Goal: Task Accomplishment & Management: Use online tool/utility

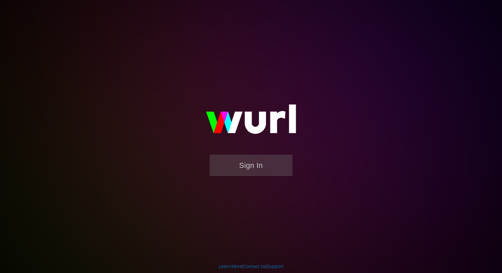
click at [244, 176] on form "Sign In" at bounding box center [251, 169] width 133 height 28
click at [249, 164] on button "Sign In" at bounding box center [251, 166] width 83 height 22
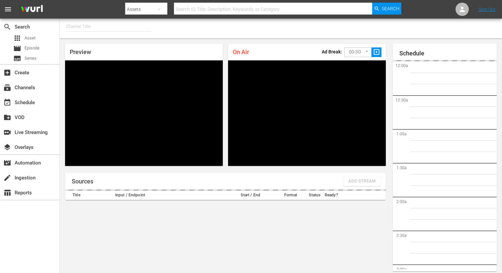
type input "FIFA+ Italian Local (1779)"
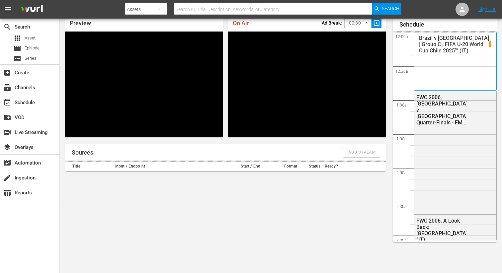
scroll to position [1204, 0]
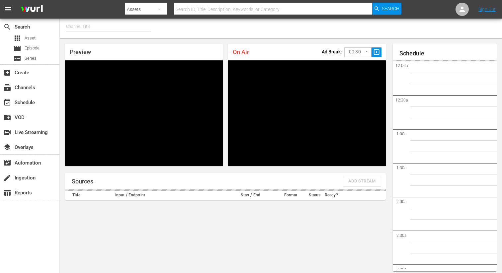
type input "FIFA+ English Global (1781)"
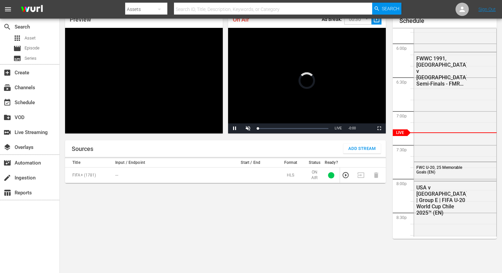
scroll to position [29, 0]
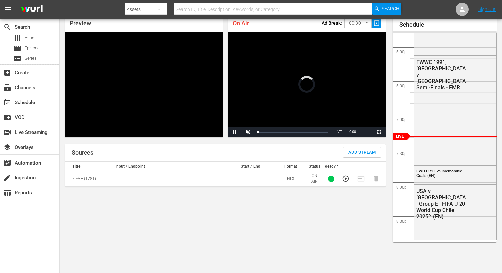
click at [361, 157] on button "Add Stream" at bounding box center [362, 152] width 38 height 10
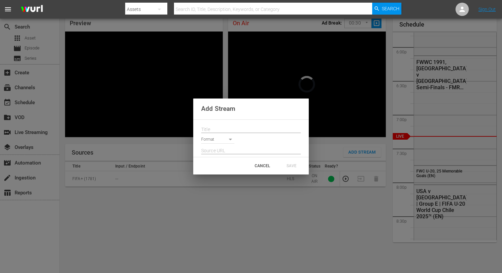
click at [216, 126] on input "text" at bounding box center [251, 130] width 100 height 10
paste input "Live Channel aff21291-a0eb-41bf-bde7-5a2421c41638 eng FIFA U-20 World Cup [GEOG…"
type input "Live Channel aff21291-a0eb-41bf-bde7-5a2421c41638 eng FIFA U-20 World Cup [GEOG…"
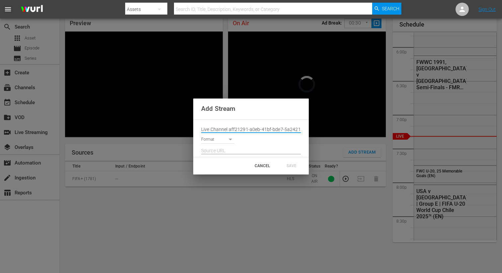
click at [216, 141] on body "menu Search By Assets Search ID, Title, Description, Keywords, or Category Sear…" at bounding box center [251, 107] width 502 height 273
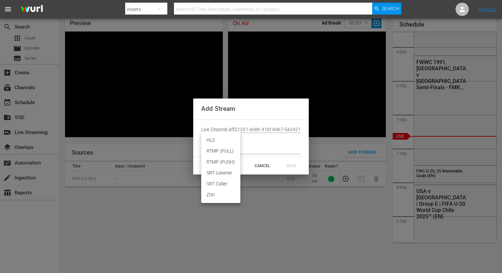
click at [216, 143] on li "HLS" at bounding box center [220, 140] width 39 height 11
type input "HLS"
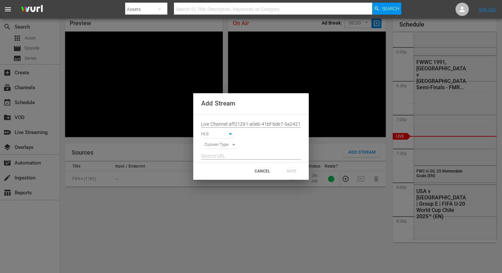
click at [214, 146] on body "menu Search By Assets Search ID, Title, Description, Keywords, or Category Sear…" at bounding box center [251, 107] width 502 height 273
click at [216, 156] on li "SIGNAL" at bounding box center [222, 156] width 34 height 11
type input "SIGNAL"
click at [216, 157] on input "text" at bounding box center [251, 156] width 100 height 10
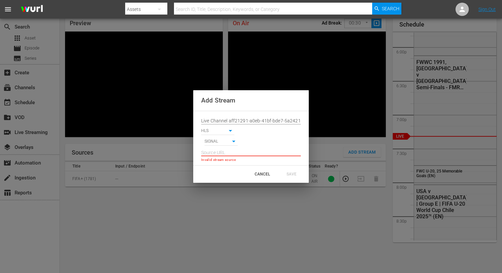
paste input "[URL][DOMAIN_NAME][DATE][DATE]"
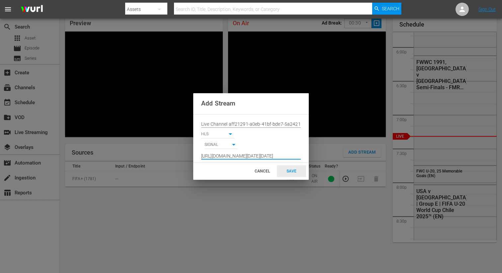
type input "[URL][DOMAIN_NAME][DATE][DATE]"
click at [288, 169] on div "SAVE" at bounding box center [291, 171] width 29 height 12
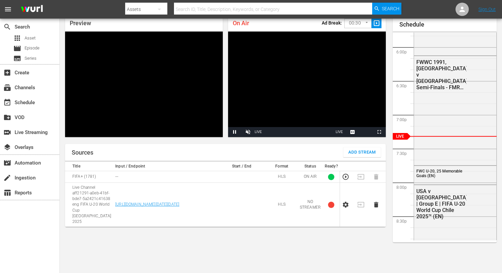
click at [344, 202] on icon "button" at bounding box center [346, 205] width 6 height 6
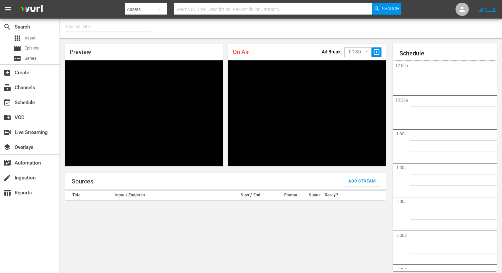
type input "FIFA+ [DEMOGRAPHIC_DATA] Local (1778)"
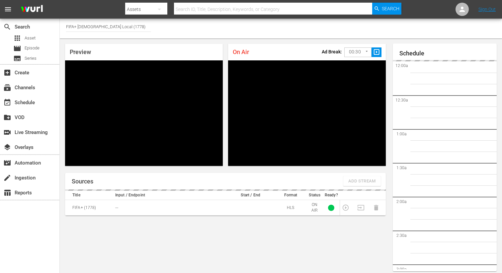
scroll to position [1205, 0]
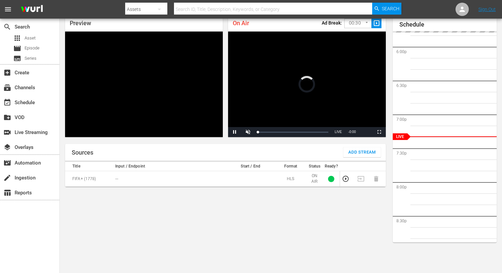
click at [353, 155] on span "Add Stream" at bounding box center [362, 153] width 28 height 8
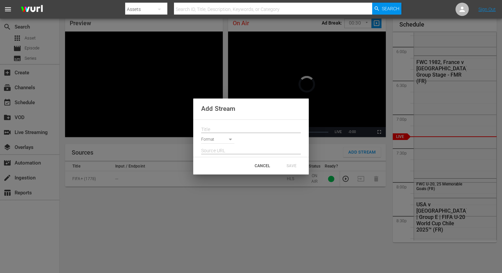
click at [220, 124] on div at bounding box center [251, 128] width 100 height 11
click at [220, 130] on input "text" at bounding box center [251, 130] width 100 height 10
paste input "Live Channel aff21291-a0eb-41bf-bde7-5a2421c41638 eng FIFA U-20 World Cup [GEOG…"
type input "Live Channel aff21291-a0eb-41bf-bde7-5a2421c41638 eng FIFA U-20 World Cup [GEOG…"
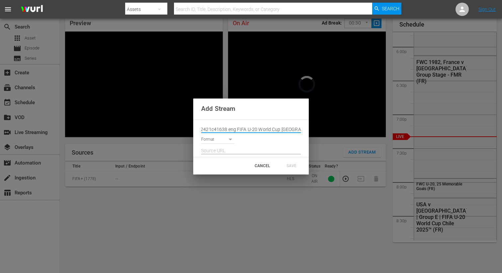
click at [215, 139] on body "menu Search By Assets Search ID, Title, Description, Keywords, or Category Sear…" at bounding box center [251, 107] width 502 height 273
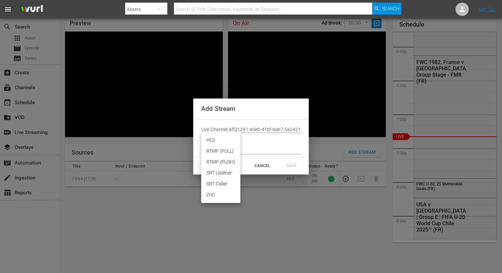
click at [214, 139] on li "HLS" at bounding box center [220, 140] width 39 height 11
type input "HLS"
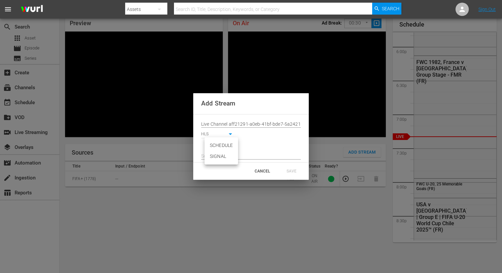
click at [212, 147] on body "menu Search By Assets Search ID, Title, Description, Keywords, or Category Sear…" at bounding box center [251, 107] width 502 height 273
click at [213, 156] on li "SIGNAL" at bounding box center [222, 156] width 34 height 11
type input "SIGNAL"
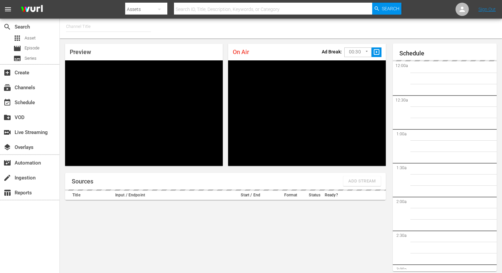
type input "FIFA+ [DEMOGRAPHIC_DATA] Local (1778)"
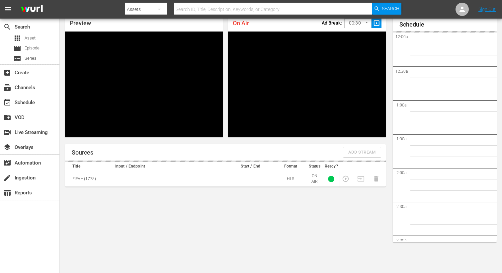
scroll to position [1206, 0]
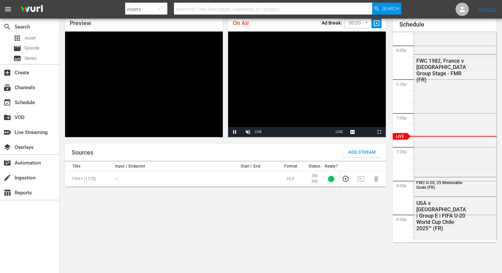
click at [376, 151] on button "Add Stream" at bounding box center [362, 152] width 38 height 10
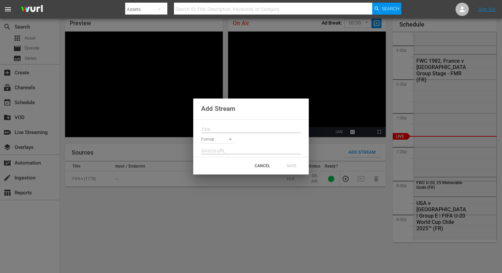
click at [228, 125] on input "text" at bounding box center [251, 130] width 100 height 10
paste input "Live Channel aff21291-a0eb-41bf-bde7-5a2421c41638 eng FIFA U-20 World Cup [GEOG…"
type input "Live Channel aff21291-a0eb-41bf-bde7-5a2421c41638 eng FIFA U-20 World Cup [GEOG…"
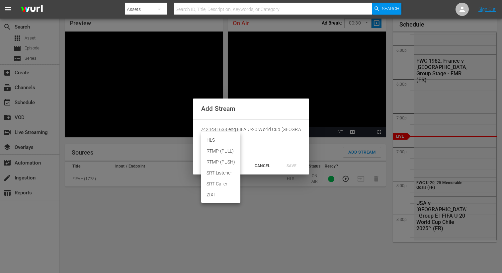
scroll to position [0, 0]
click at [219, 141] on body "menu Search By Assets Search ID, Title, Description, Keywords, or Category Sear…" at bounding box center [251, 107] width 502 height 273
click at [218, 141] on li "HLS" at bounding box center [220, 140] width 39 height 11
type input "HLS"
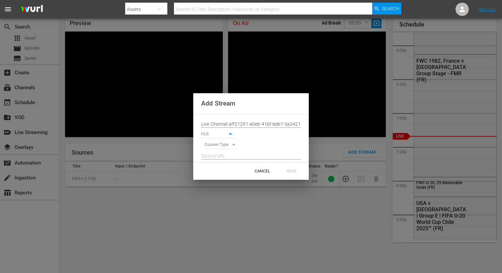
click at [216, 145] on body "menu Search By Assets Search ID, Title, Description, Keywords, or Category Sear…" at bounding box center [251, 107] width 502 height 273
click at [215, 161] on li "SIGNAL" at bounding box center [222, 156] width 34 height 11
type input "SIGNAL"
click at [224, 155] on input "text" at bounding box center [251, 156] width 100 height 10
paste input "[URL][DOMAIN_NAME][DATE][DATE]"
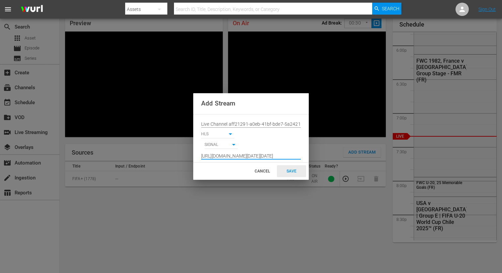
scroll to position [0, 490]
type input "[URL][DOMAIN_NAME][DATE][DATE]"
click at [295, 173] on div "SAVE" at bounding box center [291, 171] width 29 height 12
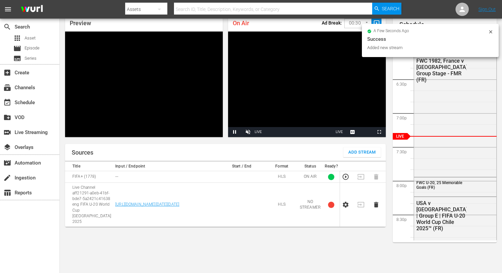
click at [344, 202] on icon "button" at bounding box center [346, 205] width 6 height 6
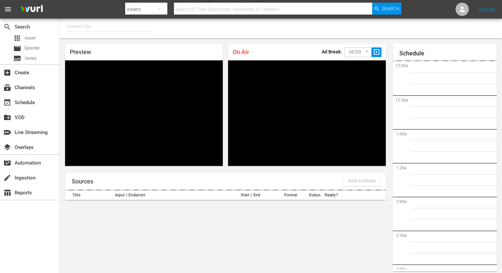
type input "FIFA+ German Local (1777)"
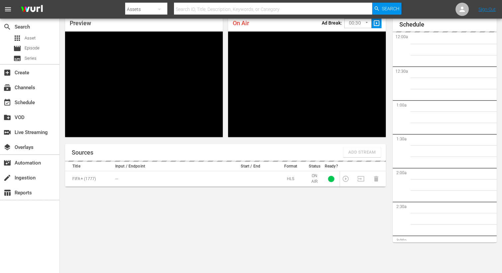
scroll to position [1207, 0]
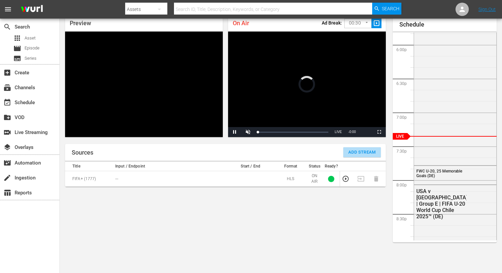
click at [371, 157] on button "Add Stream" at bounding box center [362, 152] width 38 height 10
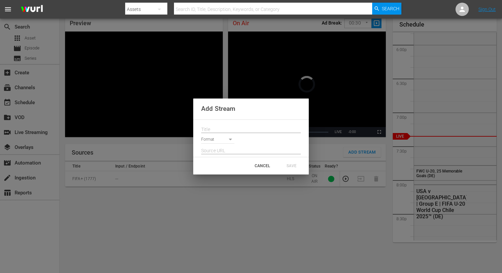
click at [222, 128] on input "text" at bounding box center [251, 130] width 100 height 10
paste input "Live Channel aff21291-a0eb-41bf-bde7-5a2421c41638 eng FIFA U-20 World Cup [GEOG…"
type input "Live Channel aff21291-a0eb-41bf-bde7-5a2421c41638 eng FIFA U-20 World Cup [GEOG…"
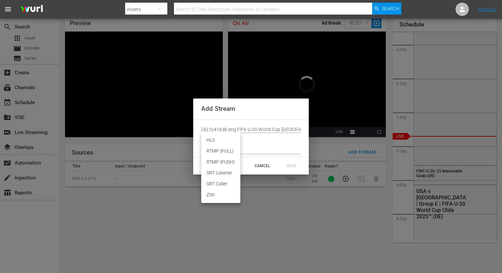
scroll to position [0, 0]
click at [218, 141] on body "menu Search By Assets Search ID, Title, Description, Keywords, or Category Sear…" at bounding box center [251, 107] width 502 height 273
click at [215, 141] on li "HLS" at bounding box center [220, 140] width 39 height 11
type input "HLS"
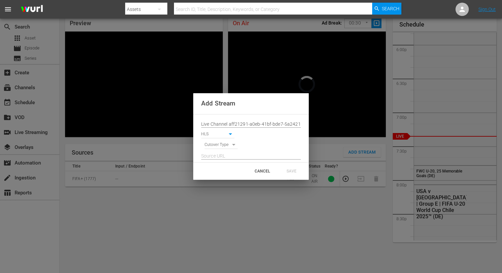
click at [215, 145] on body "menu Search By Assets Search ID, Title, Description, Keywords, or Category Sear…" at bounding box center [251, 107] width 502 height 273
click at [215, 161] on li "SIGNAL" at bounding box center [222, 156] width 34 height 11
type input "SIGNAL"
click at [218, 157] on input "text" at bounding box center [251, 156] width 100 height 10
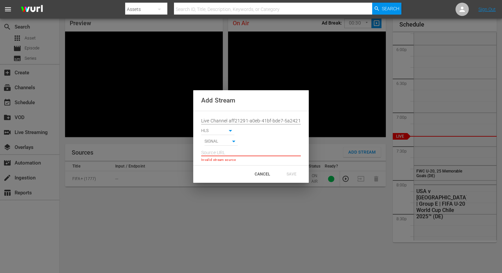
paste input "[URL][DOMAIN_NAME][DATE][DATE]"
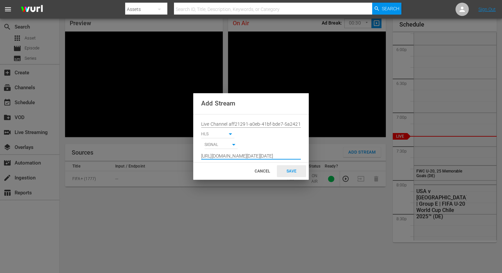
type input "[URL][DOMAIN_NAME][DATE][DATE]"
click at [291, 172] on div "SAVE" at bounding box center [291, 171] width 29 height 12
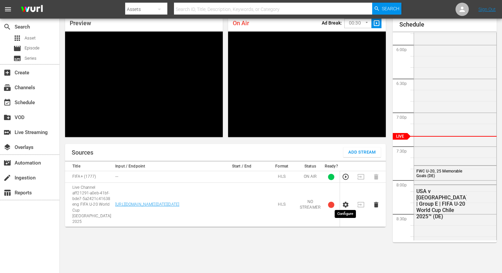
click at [346, 202] on icon "button" at bounding box center [345, 204] width 7 height 7
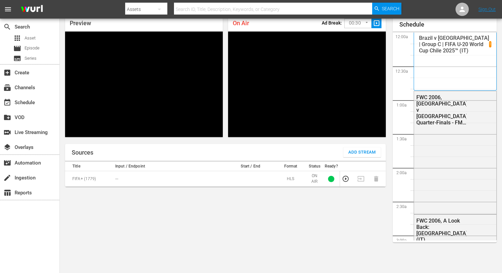
scroll to position [1207, 0]
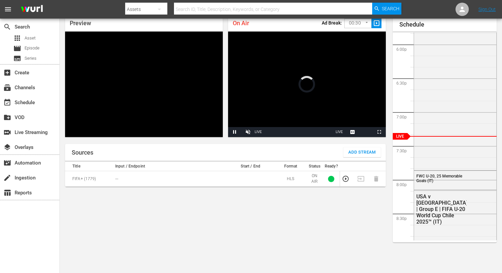
click at [354, 150] on span "Add Stream" at bounding box center [362, 153] width 28 height 8
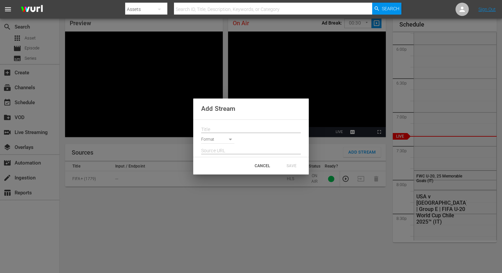
click at [209, 132] on input "text" at bounding box center [251, 130] width 100 height 10
paste input "Live Channel aff21291-a0eb-41bf-bde7-5a2421c41638 eng FIFA U-20 World Cup [GEOG…"
type input "Live Channel aff21291-a0eb-41bf-bde7-5a2421c41638 eng FIFA U-20 World Cup [GEOG…"
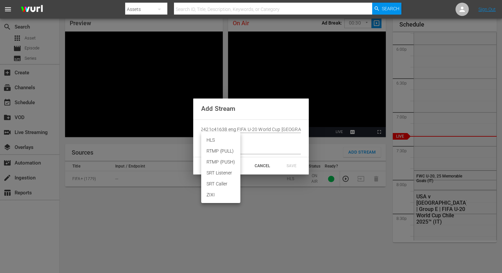
scroll to position [0, 0]
click at [213, 139] on body "menu Search By Assets Search ID, Title, Description, Keywords, or Category Sear…" at bounding box center [251, 107] width 502 height 273
click at [213, 142] on li "HLS" at bounding box center [220, 140] width 39 height 11
type input "HLS"
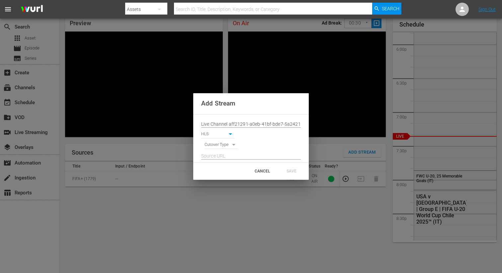
click at [218, 142] on body "menu Search By Assets Search ID, Title, Description, Keywords, or Category Sear…" at bounding box center [251, 107] width 502 height 273
click at [218, 155] on li "SIGNAL" at bounding box center [222, 156] width 34 height 11
type input "SIGNAL"
click at [217, 159] on input "text" at bounding box center [251, 156] width 100 height 10
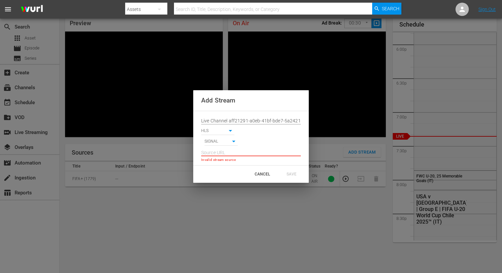
paste input "[URL][DOMAIN_NAME][DATE][DATE]"
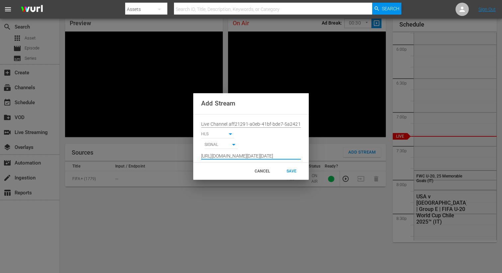
click at [287, 156] on input "[URL][DOMAIN_NAME][DATE][DATE]" at bounding box center [251, 156] width 100 height 10
type input "[URL][DOMAIN_NAME][DATE][DATE]"
click at [296, 172] on div "SAVE" at bounding box center [291, 171] width 29 height 12
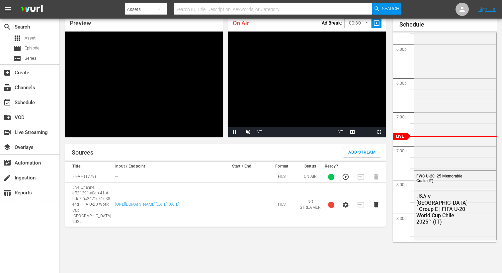
click at [345, 202] on icon "button" at bounding box center [346, 205] width 6 height 6
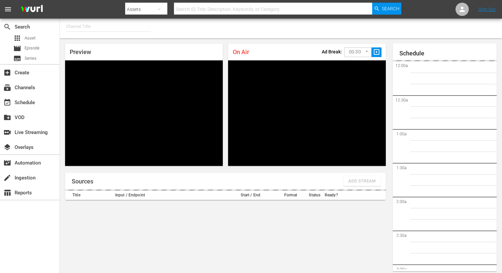
type input "FIFA+ [DEMOGRAPHIC_DATA] Local (1776)"
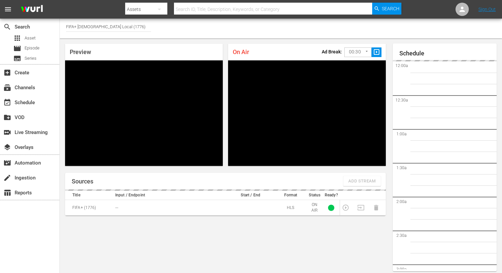
scroll to position [29, 0]
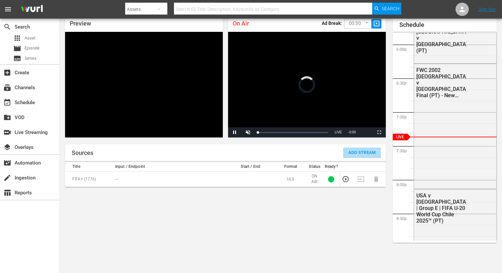
click at [357, 156] on span "Add Stream" at bounding box center [362, 153] width 28 height 8
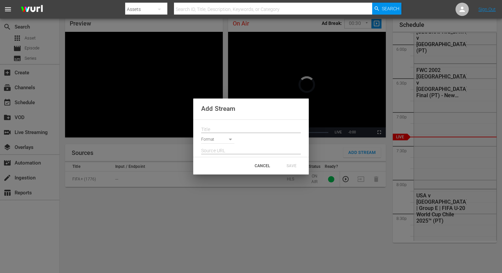
click at [222, 135] on div "Format" at bounding box center [251, 138] width 100 height 11
click at [222, 128] on input "text" at bounding box center [251, 130] width 100 height 10
paste input "Live Channel aff21291-a0eb-41bf-bde7-5a2421c41638 eng FIFA U-20 World Cup [GEOG…"
type input "Live Channel aff21291-a0eb-41bf-bde7-5a2421c41638 eng FIFA U-20 World Cup [GEOG…"
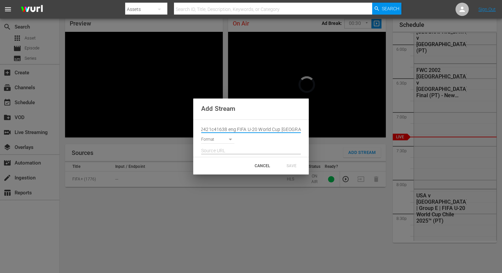
scroll to position [0, 0]
click at [213, 141] on body "menu Search By Assets Search ID, Title, Description, Keywords, or Category Sear…" at bounding box center [251, 107] width 502 height 273
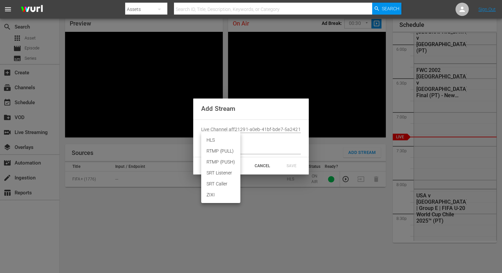
click at [214, 135] on li "HLS" at bounding box center [220, 140] width 39 height 11
type input "HLS"
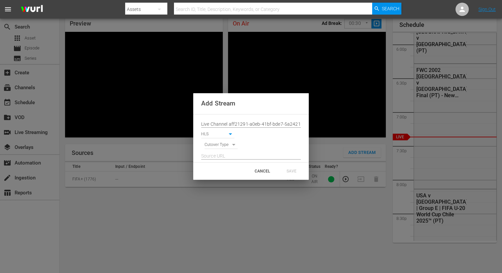
click at [214, 142] on body "menu Search By Assets Search ID, Title, Description, Keywords, or Category Sear…" at bounding box center [251, 107] width 502 height 273
click at [216, 159] on li "SIGNAL" at bounding box center [222, 156] width 34 height 11
type input "SIGNAL"
click at [216, 157] on input "text" at bounding box center [251, 156] width 100 height 10
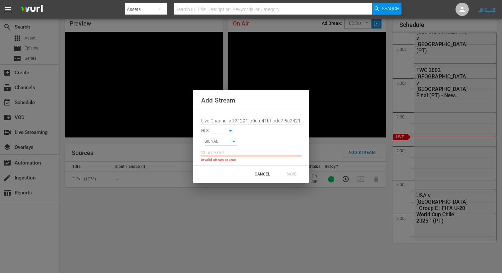
paste input "[URL][DOMAIN_NAME][DATE][DATE]"
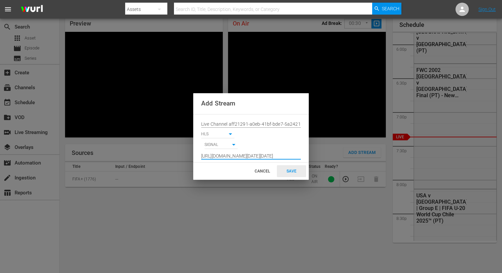
type input "[URL][DOMAIN_NAME][DATE][DATE]"
click at [297, 169] on div "SAVE" at bounding box center [291, 171] width 29 height 12
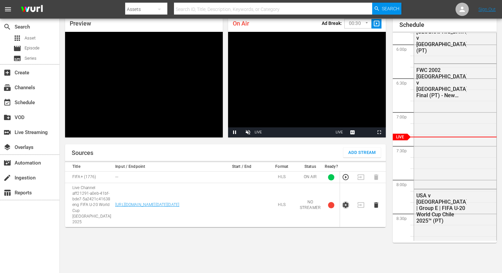
click at [343, 202] on icon "button" at bounding box center [345, 205] width 7 height 7
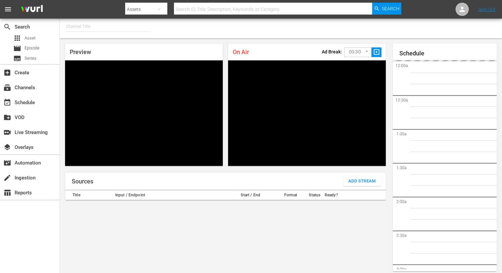
type input "FIFA+ Spanish Global (1780)"
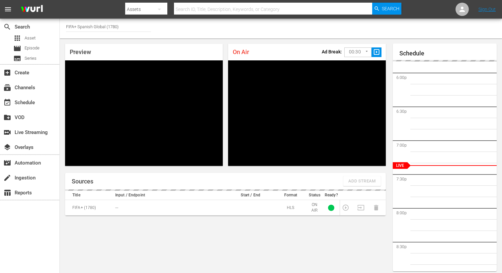
scroll to position [29, 0]
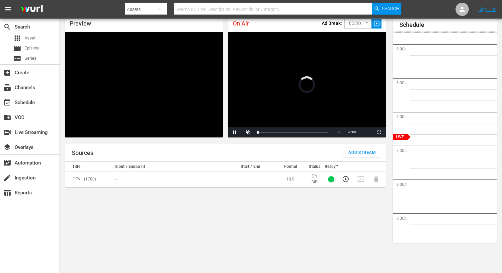
click at [370, 154] on span "Add Stream" at bounding box center [362, 153] width 28 height 8
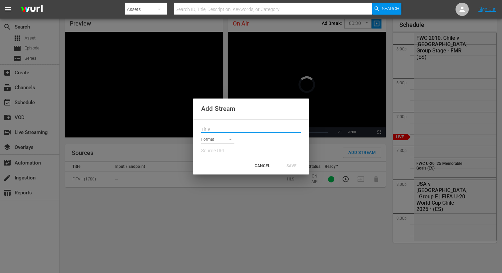
click at [253, 130] on input "text" at bounding box center [251, 130] width 100 height 10
paste input "Live Channel aff21291-a0eb-41bf-bde7-5a2421c41638 eng FIFA U-20 World Cup [GEOG…"
type input "Live Channel aff21291-a0eb-41bf-bde7-5a2421c41638 eng FIFA U-20 World Cup [GEOG…"
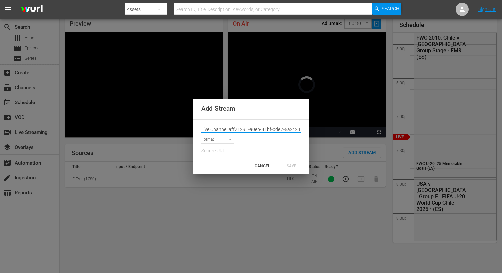
click at [219, 140] on body "menu Search By Assets Search ID, Title, Description, Keywords, or Category Sear…" at bounding box center [251, 107] width 502 height 273
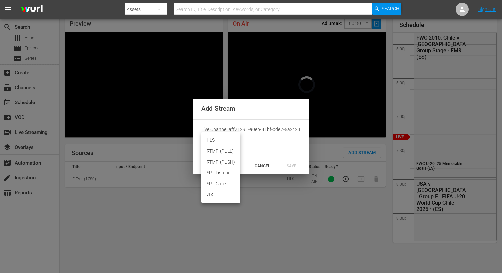
click at [216, 142] on li "HLS" at bounding box center [220, 140] width 39 height 11
type input "HLS"
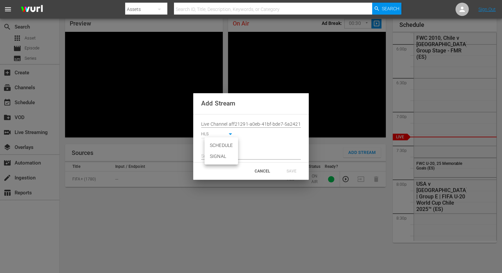
click at [216, 146] on body "menu Search By Assets Search ID, Title, Description, Keywords, or Category Sear…" at bounding box center [251, 107] width 502 height 273
click at [216, 155] on li "SIGNAL" at bounding box center [222, 156] width 34 height 11
type input "SIGNAL"
click at [216, 154] on input "text" at bounding box center [251, 156] width 100 height 10
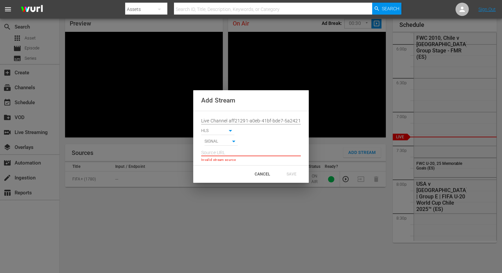
paste input "[URL][DOMAIN_NAME][DATE][DATE]"
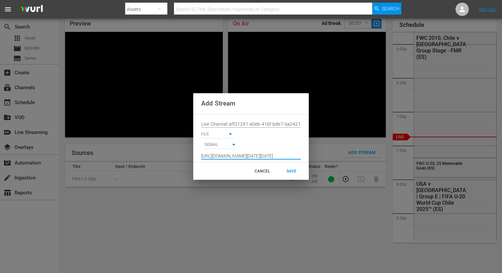
scroll to position [0, 490]
type input "[URL][DOMAIN_NAME][DATE][DATE]"
click at [240, 121] on input "Live Channel aff21291-a0eb-41bf-bde7-5a2421c41638 eng FIFA U-20 World Cup [GEOG…" at bounding box center [251, 125] width 100 height 10
click at [285, 168] on div "SAVE" at bounding box center [291, 171] width 29 height 12
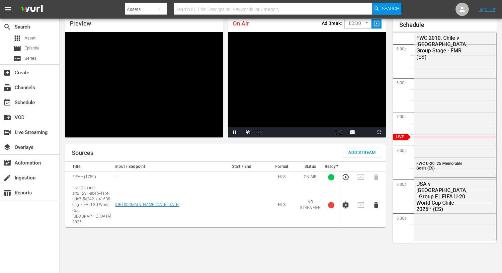
click at [346, 202] on icon "button" at bounding box center [345, 205] width 7 height 7
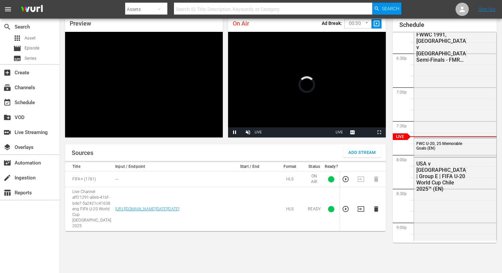
scroll to position [29, 0]
click at [361, 208] on td at bounding box center [362, 209] width 15 height 44
click at [361, 207] on icon "button" at bounding box center [361, 209] width 7 height 5
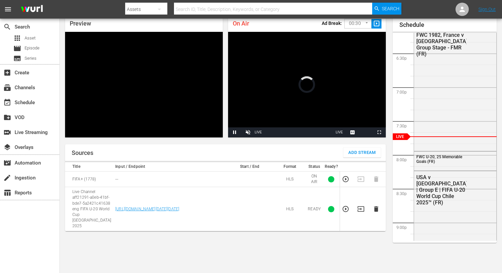
scroll to position [29, 0]
click at [357, 202] on td at bounding box center [362, 209] width 15 height 44
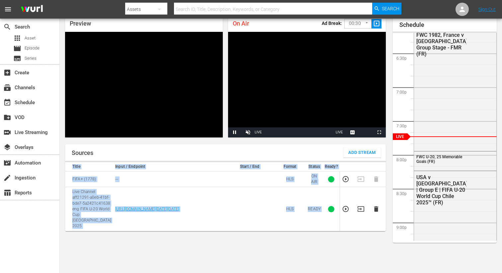
click at [357, 202] on td at bounding box center [362, 209] width 15 height 44
click at [359, 206] on icon "button" at bounding box center [360, 209] width 7 height 7
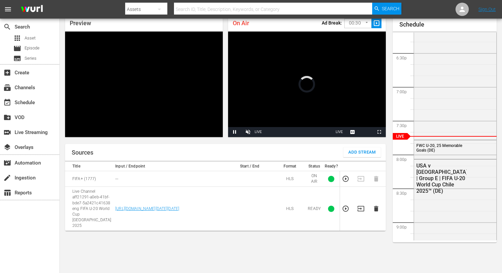
scroll to position [29, 0]
click at [360, 205] on icon "button" at bounding box center [360, 208] width 7 height 7
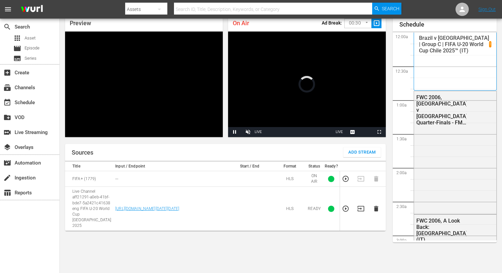
scroll to position [29, 0]
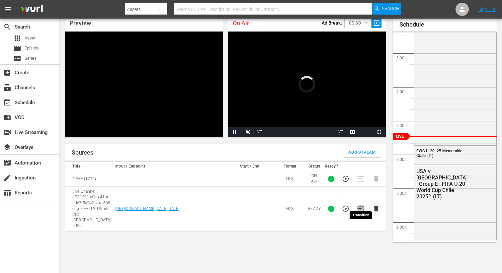
click at [361, 206] on icon "button" at bounding box center [361, 208] width 7 height 5
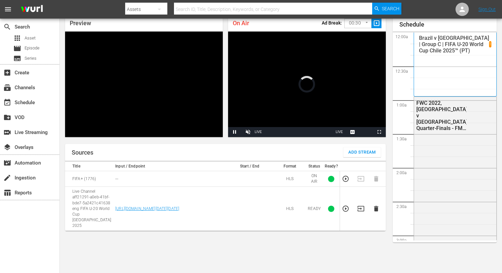
scroll to position [1233, 0]
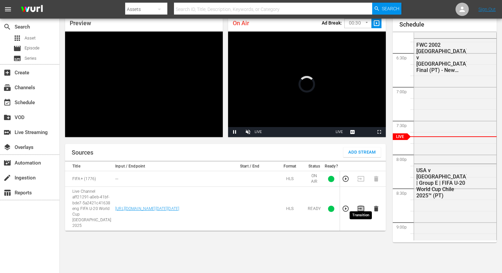
click at [360, 205] on icon "button" at bounding box center [360, 208] width 7 height 7
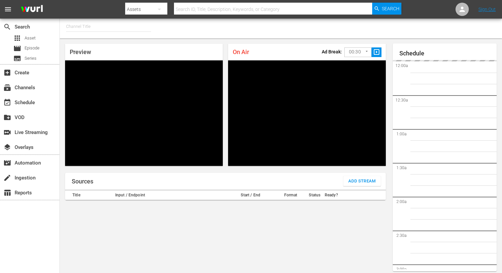
type input "FIFA+ Spanish Global (1780)"
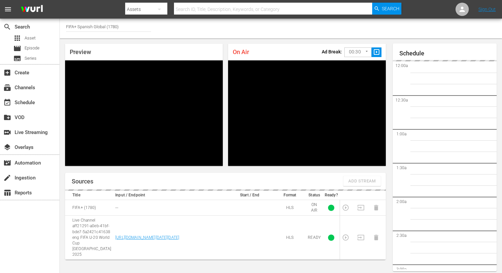
scroll to position [29, 0]
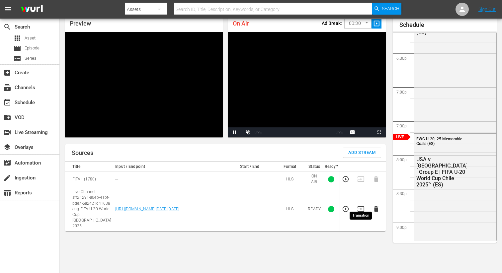
click at [359, 207] on icon "button" at bounding box center [361, 209] width 7 height 5
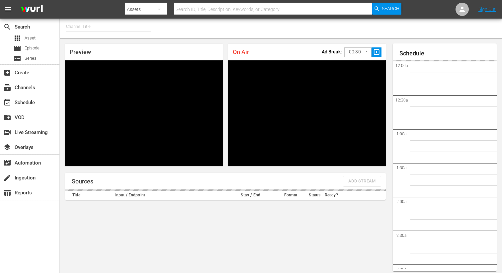
type input "FIFA+ English Global (1781)"
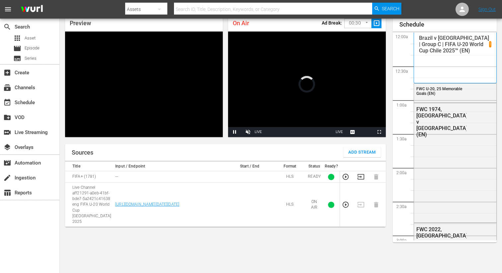
scroll to position [29, 0]
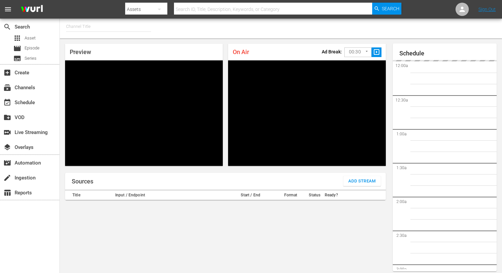
type input "FIFA+ [DEMOGRAPHIC_DATA] Local (1777)"
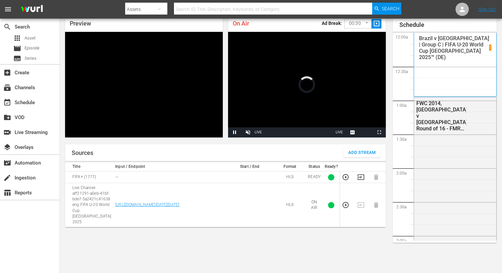
scroll to position [1238, 0]
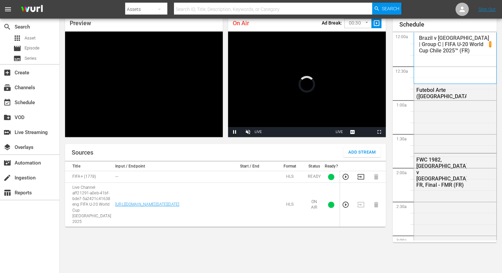
scroll to position [29, 0]
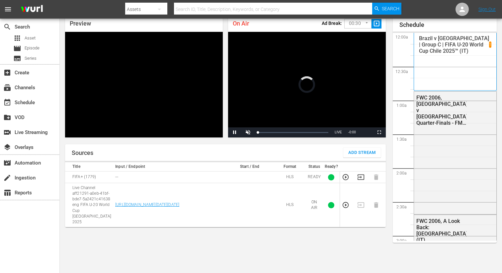
scroll to position [29, 0]
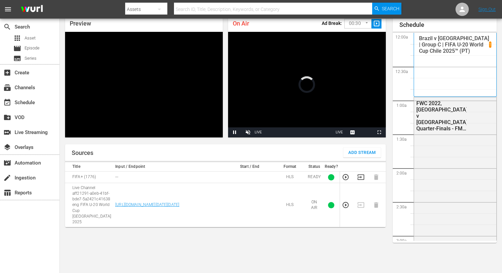
scroll to position [29, 0]
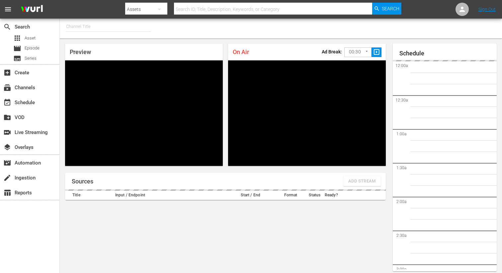
type input "FIFA+ Spanish Global (1780)"
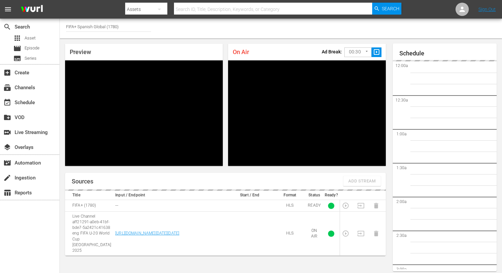
scroll to position [29, 0]
